Goal: Task Accomplishment & Management: Complete application form

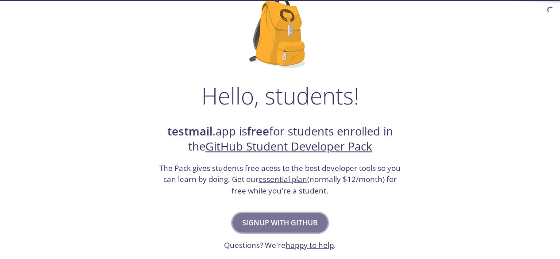
drag, startPoint x: 0, startPoint y: 0, endPoint x: 262, endPoint y: 226, distance: 345.9
click at [262, 226] on span "Signup with GitHub" at bounding box center [280, 222] width 76 height 12
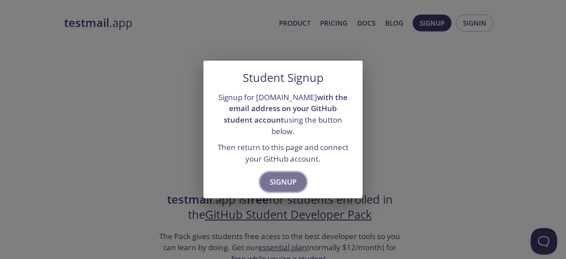
click at [281, 176] on span "Signup" at bounding box center [283, 182] width 27 height 12
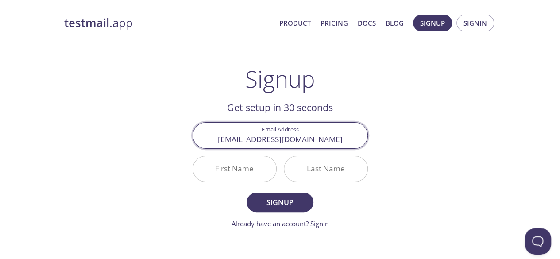
type input "[EMAIL_ADDRESS][DOMAIN_NAME]"
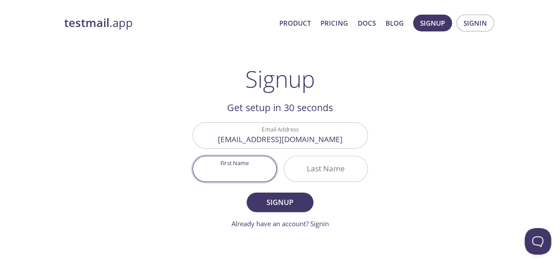
click at [226, 168] on input "First Name" at bounding box center [234, 168] width 83 height 25
type input "Shreya"
click at [314, 170] on input "Last Name" at bounding box center [325, 168] width 83 height 25
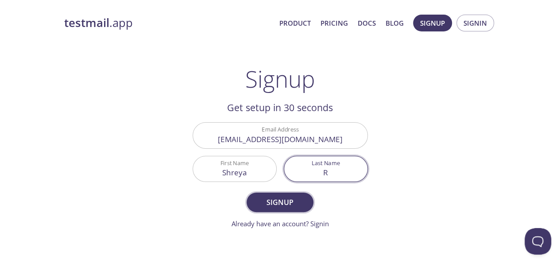
type input "R"
click at [277, 196] on span "Signup" at bounding box center [279, 202] width 47 height 12
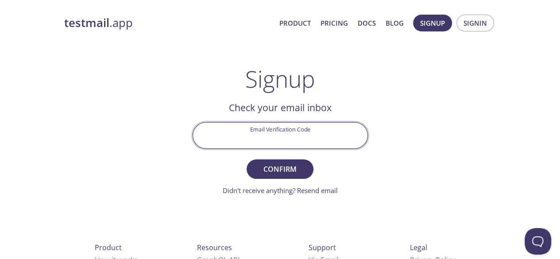
click at [322, 140] on input "Email Verification Code" at bounding box center [280, 135] width 174 height 25
paste input "UYFGFXS"
type input "UYFGFXS"
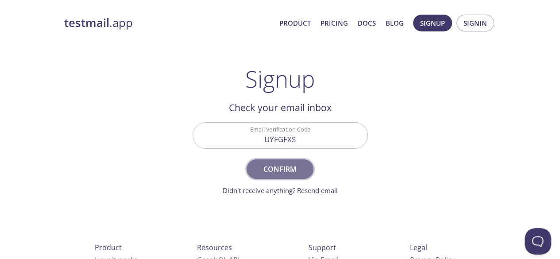
click at [285, 161] on button "Confirm" at bounding box center [279, 168] width 66 height 19
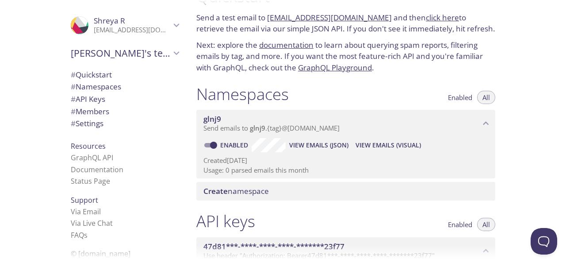
scroll to position [27, 0]
click at [257, 187] on span "Create namespace" at bounding box center [235, 191] width 65 height 10
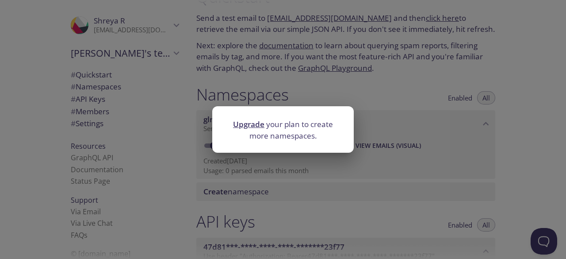
click at [326, 212] on div "Upgrade your plan to create more namespaces." at bounding box center [283, 129] width 566 height 259
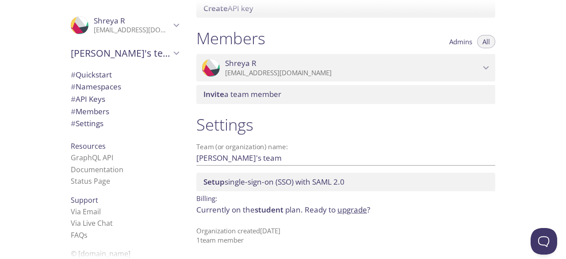
scroll to position [0, 0]
